Goal: Task Accomplishment & Management: Use online tool/utility

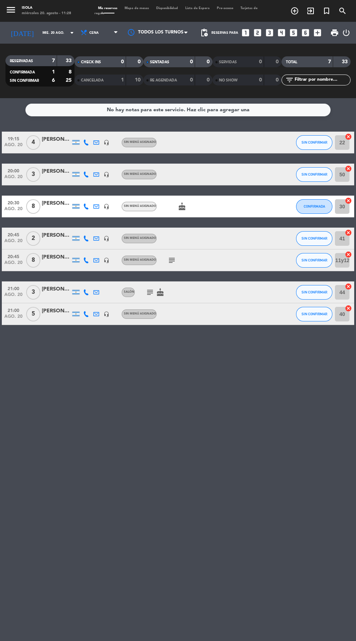
click at [171, 263] on icon "subject" at bounding box center [172, 260] width 9 height 9
click at [200, 364] on div "No hay notas para este servicio. Haz clic para agregar una 19:15 [DATE] 4 [PERS…" at bounding box center [178, 369] width 356 height 543
click at [59, 263] on div at bounding box center [56, 264] width 29 height 6
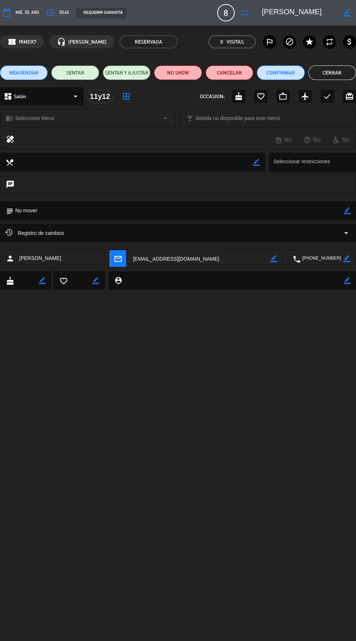
click at [332, 74] on button "Cerrar" at bounding box center [333, 72] width 48 height 15
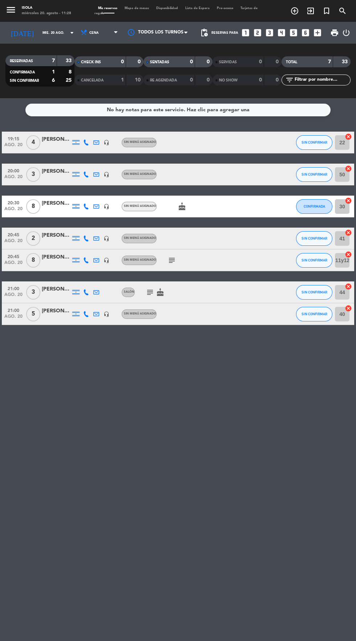
click at [138, 8] on span "Mapa de mesas" at bounding box center [137, 8] width 32 height 3
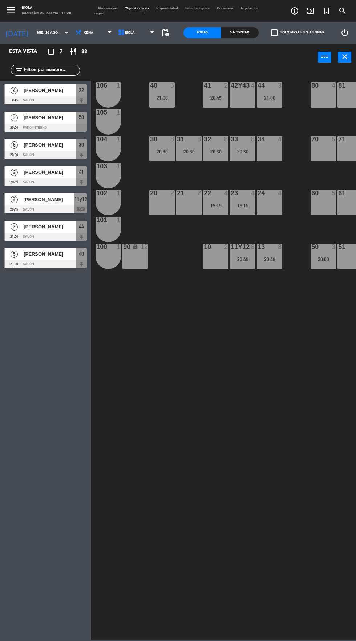
click at [243, 260] on div "20:45" at bounding box center [242, 259] width 25 height 5
click at [235, 382] on div "40 5 21:00 42y43 4 41 2 20:45 44 3 21:00 80 4 81 4 106 1 105 1 30 8 20:30 31 8 …" at bounding box center [226, 354] width 262 height 570
click at [219, 205] on div "19:15" at bounding box center [215, 205] width 25 height 5
click at [233, 341] on div "40 5 21:00 42y43 4 41 2 20:45 44 3 21:00 80 4 81 4 106 1 105 1 30 8 20:30 31 8 …" at bounding box center [226, 354] width 262 height 570
click at [214, 201] on div "22 4 19:15" at bounding box center [215, 202] width 25 height 25
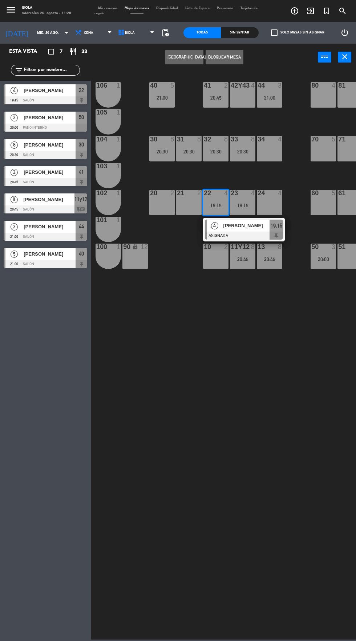
click at [276, 195] on div "4" at bounding box center [282, 193] width 12 height 7
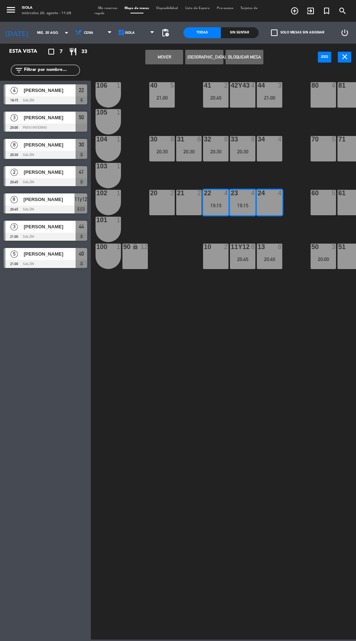
click at [174, 52] on button "Mover" at bounding box center [164, 57] width 38 height 15
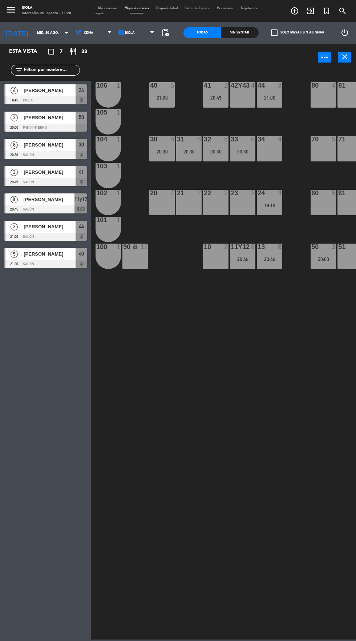
click at [220, 353] on div "40 5 21:00 42y43 4 41 2 20:45 44 3 21:00 80 4 81 4 106 1 105 1 30 8 20:30 31 8 …" at bounding box center [226, 354] width 262 height 570
click at [166, 105] on div "40 5 21:00" at bounding box center [161, 94] width 25 height 25
click at [183, 286] on div "40 5 21:00 42y43 4 41 2 20:45 44 3 21:00 80 4 81 4 106 1 105 1 30 8 20:30 31 8 …" at bounding box center [226, 354] width 262 height 570
click at [265, 97] on div "21:00" at bounding box center [269, 97] width 25 height 5
click at [176, 287] on div "40 5 21:00 42y43 4 41 2 20:45 44 3 21:00 80 4 81 4 106 1 105 1 30 8 20:30 31 8 …" at bounding box center [226, 354] width 262 height 570
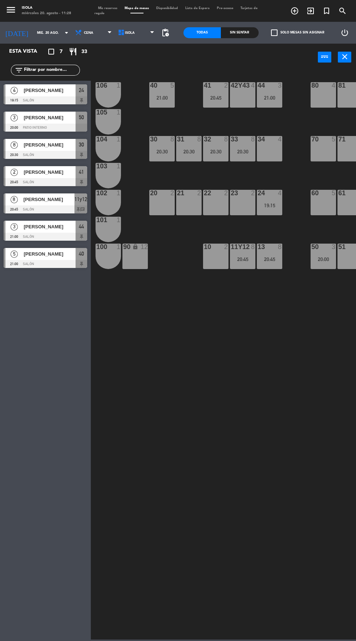
click at [193, 152] on div "20:30" at bounding box center [188, 151] width 25 height 5
click at [195, 315] on div "40 5 21:00 42y43 4 41 2 20:45 44 3 21:00 80 4 81 4 106 1 105 1 30 8 20:30 31 8 …" at bounding box center [226, 354] width 262 height 570
click at [179, 295] on div "40 5 21:00 42y43 4 41 2 20:45 44 3 21:00 80 4 81 4 106 1 105 1 30 8 20:30 31 8 …" at bounding box center [226, 354] width 262 height 570
click at [178, 312] on div "40 5 21:00 42y43 4 41 2 20:45 44 3 21:00 80 4 81 4 106 1 105 1 30 8 20:30 31 8 …" at bounding box center [226, 354] width 262 height 570
